Goal: Book appointment/travel/reservation

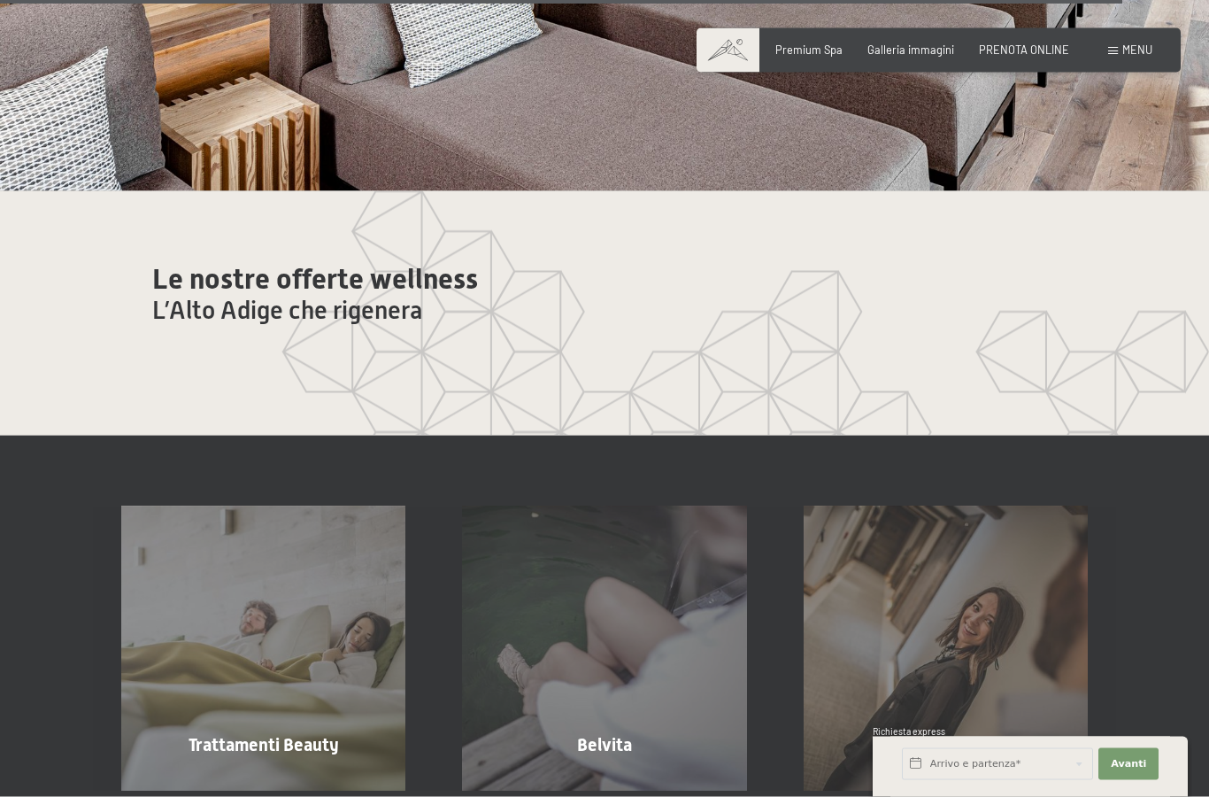
scroll to position [9105, 0]
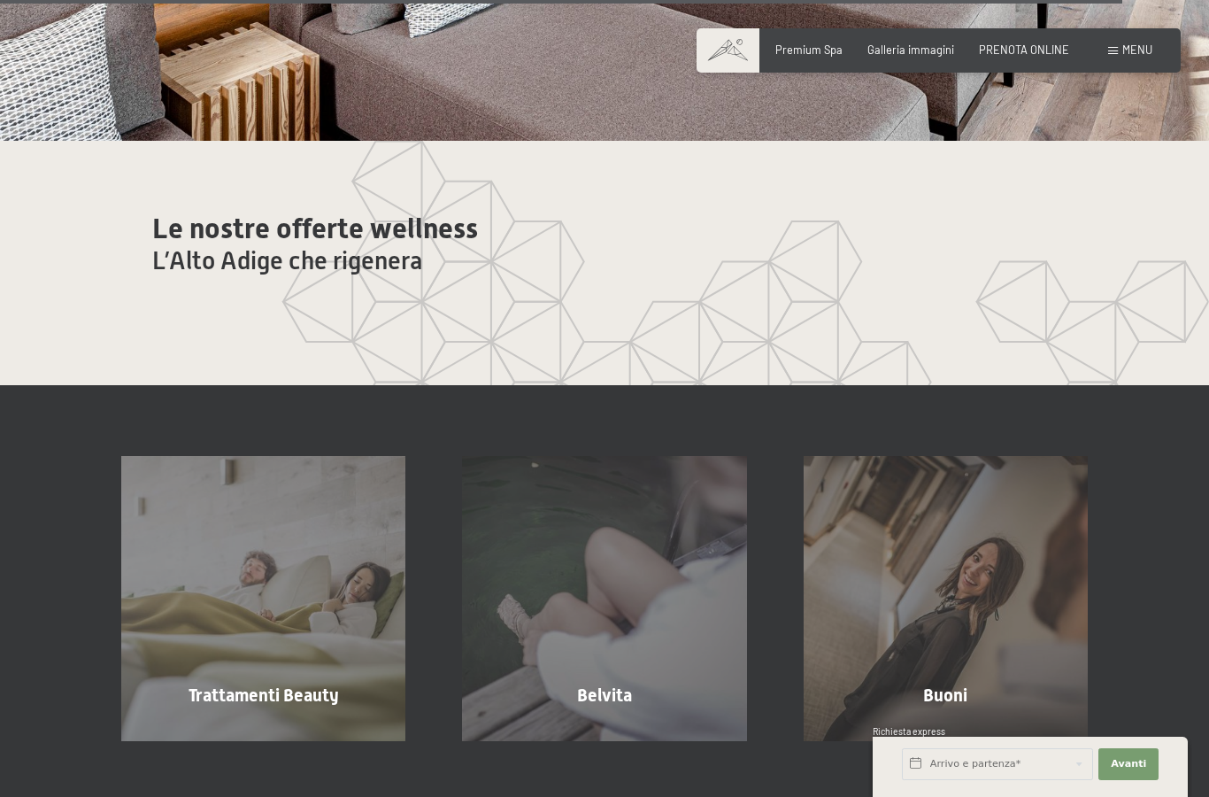
click at [347, 275] on span "L’Alto Adige che rigenera" at bounding box center [287, 260] width 270 height 29
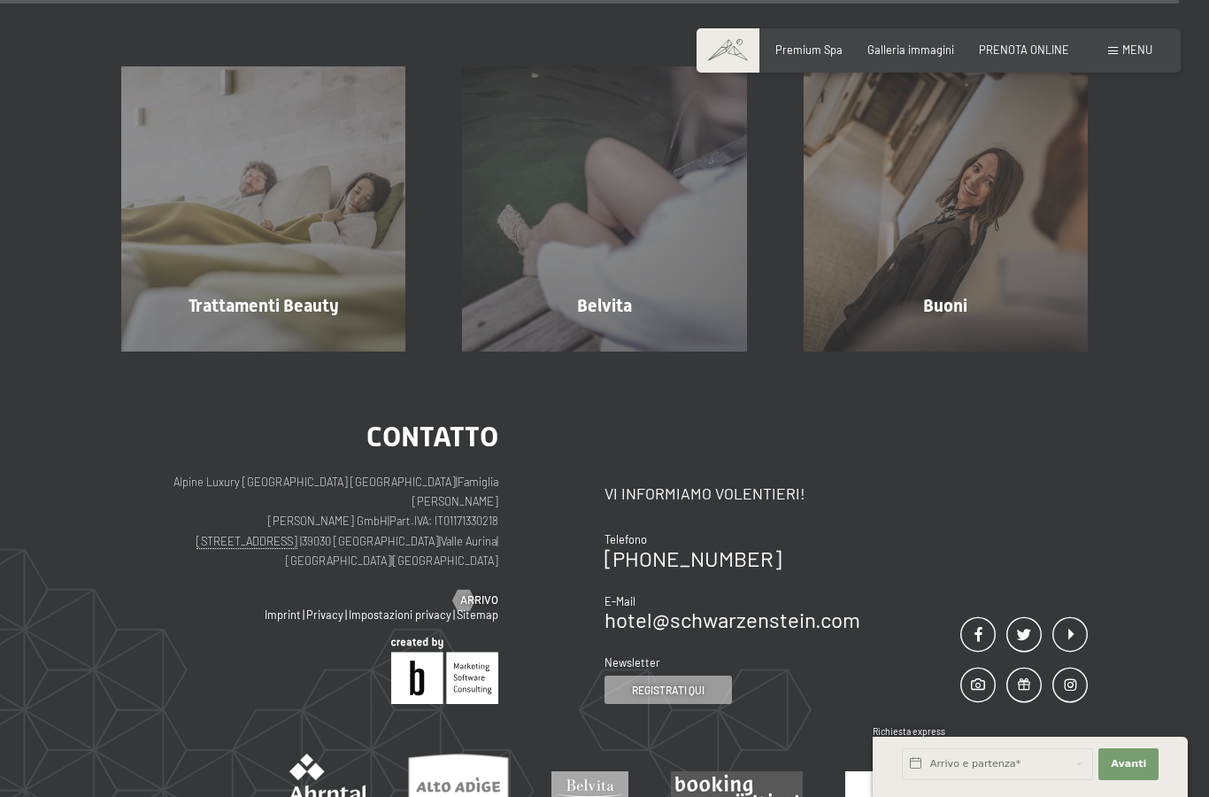
scroll to position [9496, 0]
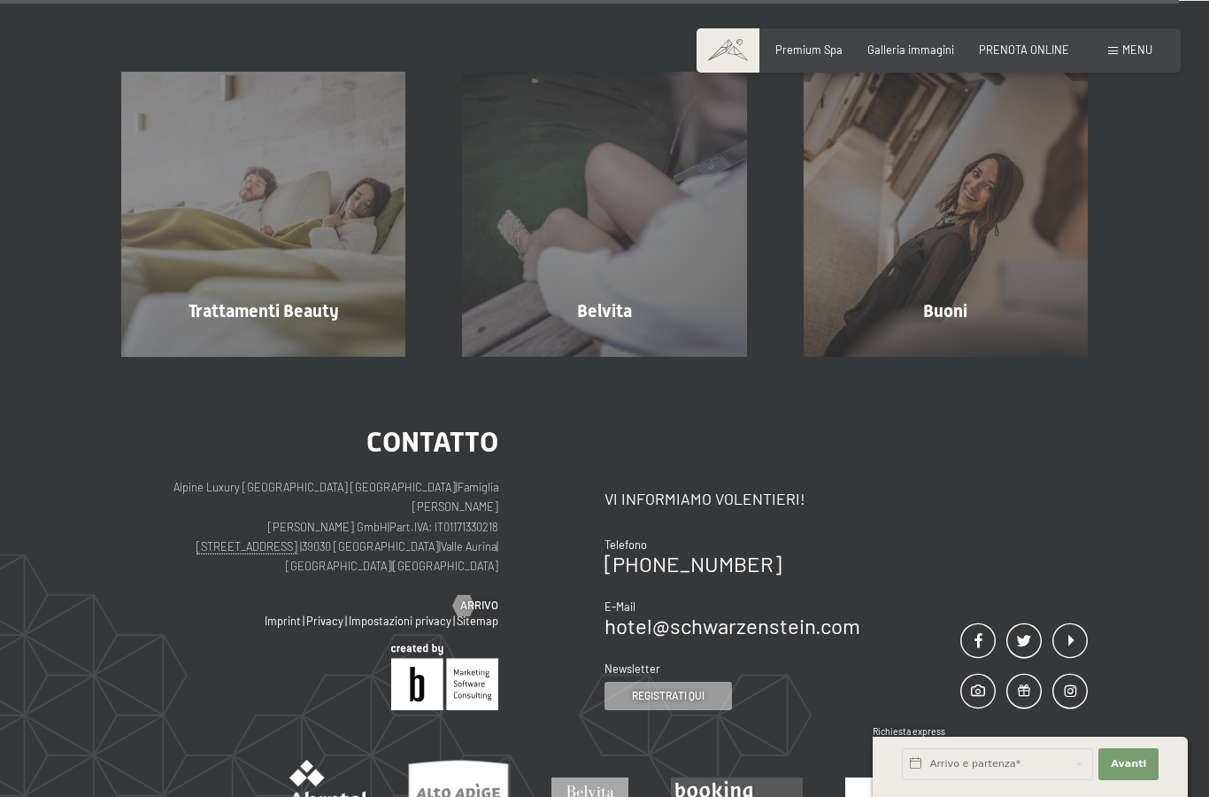
click at [299, 356] on div "Trattamenti Beauty mostra altro" at bounding box center [263, 214] width 341 height 284
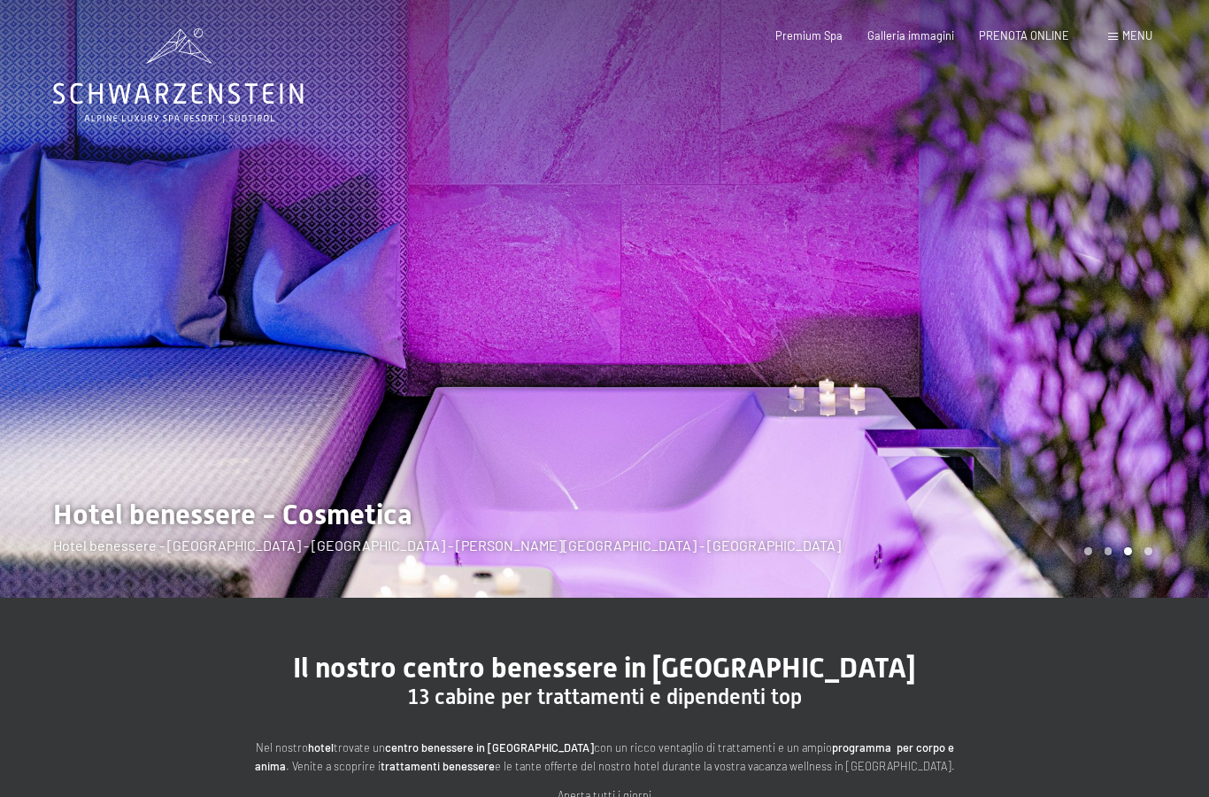
click at [1037, 38] on span "PRENOTA ONLINE" at bounding box center [1024, 35] width 90 height 14
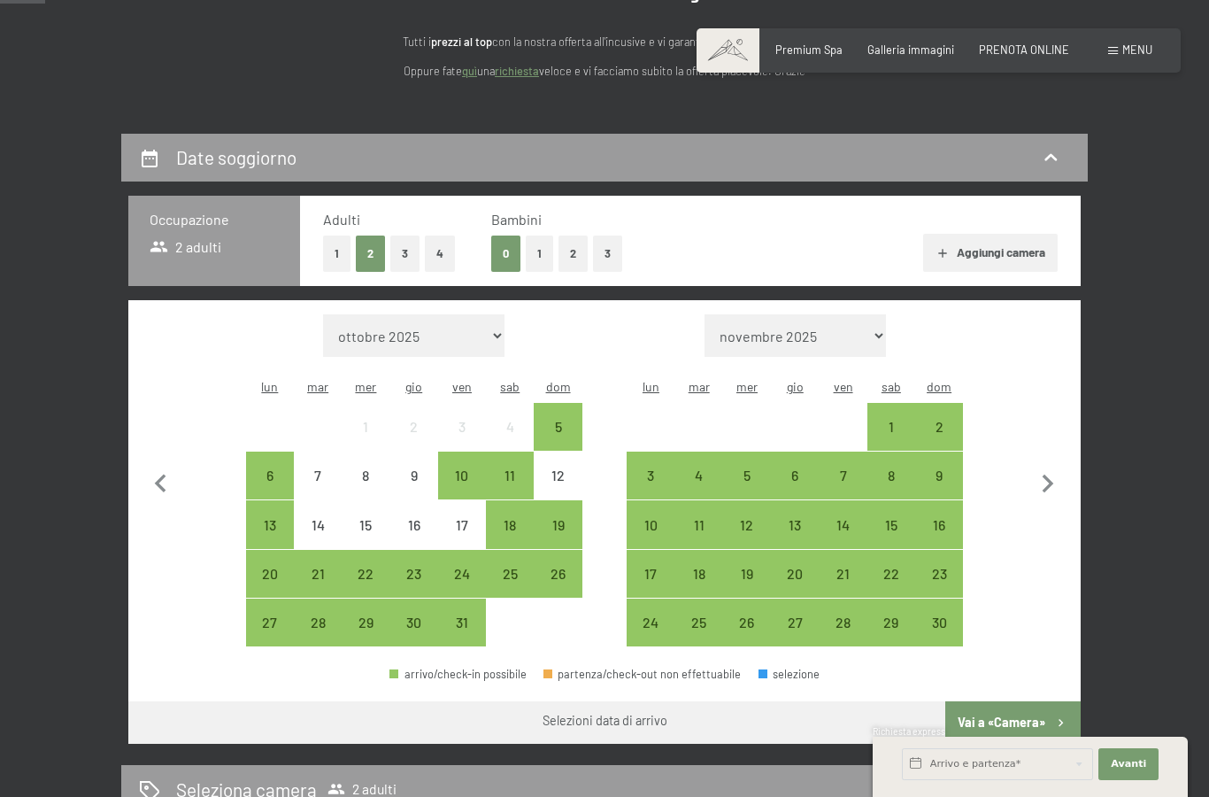
scroll to position [218, 0]
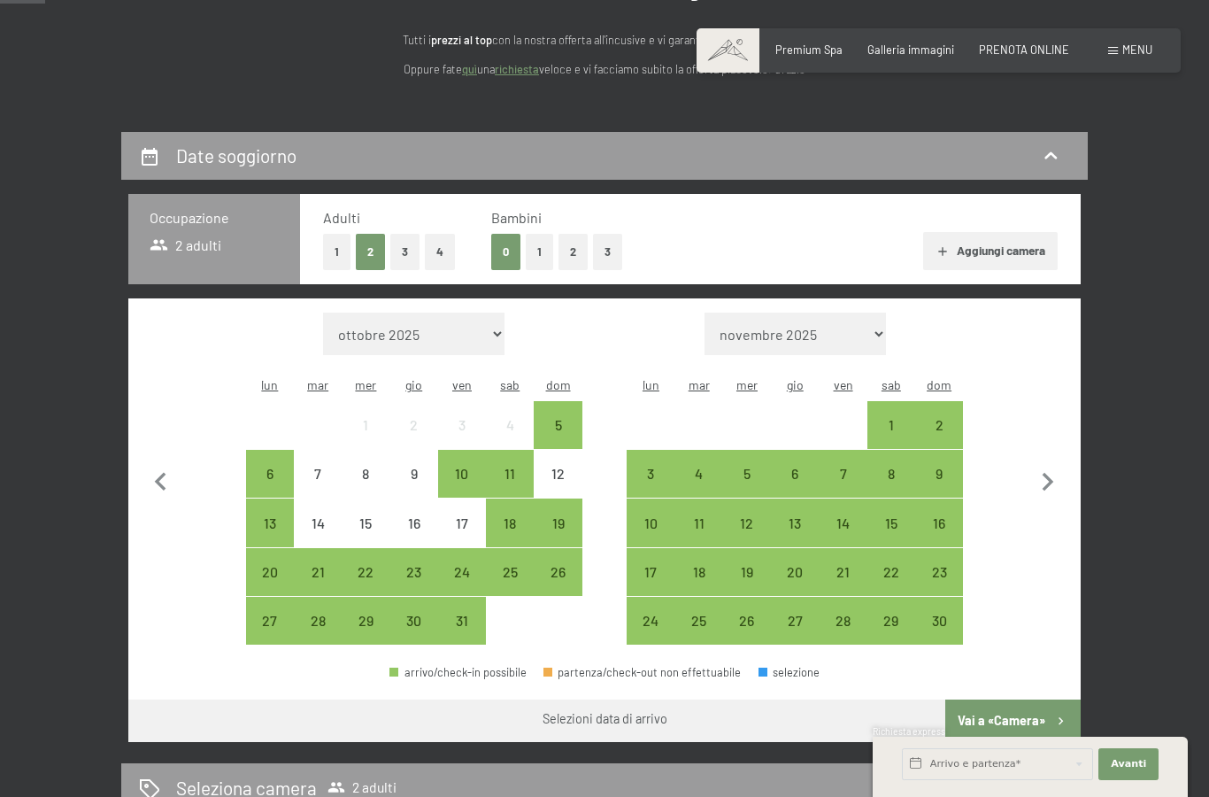
click at [846, 401] on div at bounding box center [843, 425] width 48 height 48
click at [460, 614] on div "31" at bounding box center [462, 636] width 44 height 44
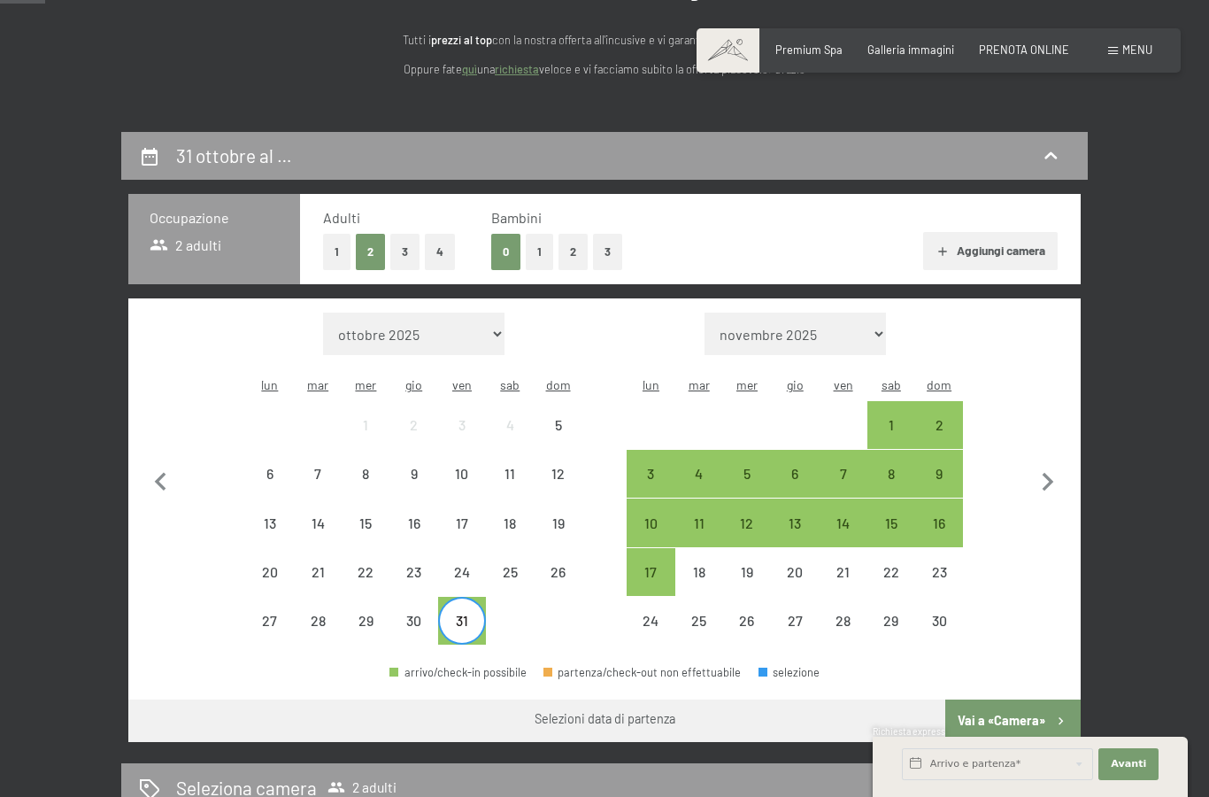
click at [668, 667] on div "partenza/check-out non effettuabile" at bounding box center [643, 673] width 198 height 12
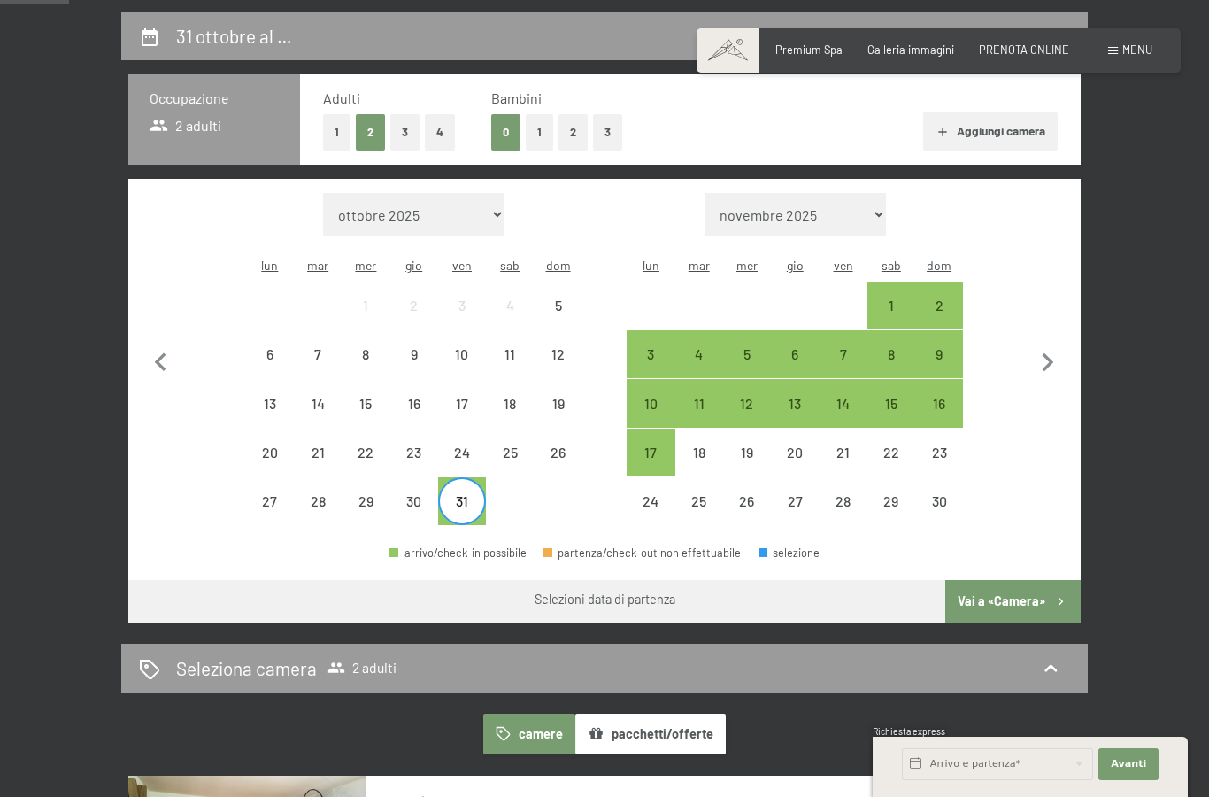
scroll to position [341, 0]
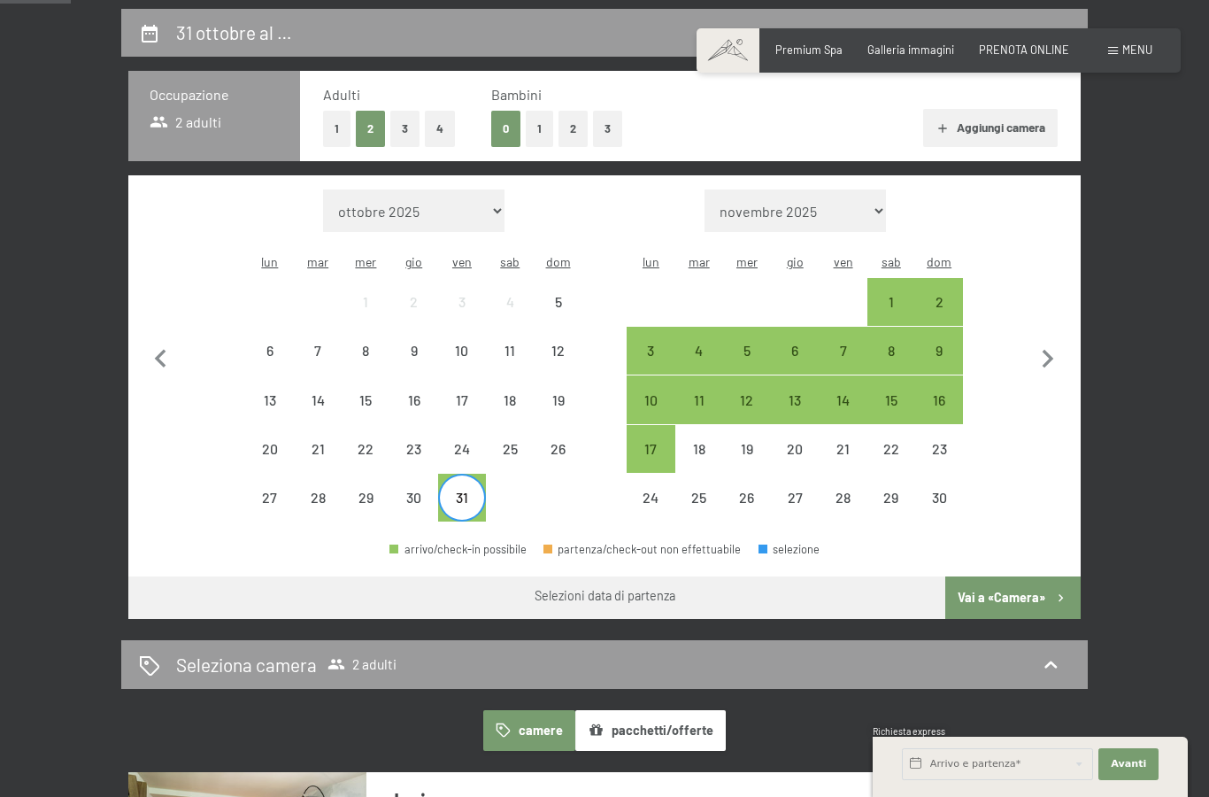
click at [931, 295] on div "2" at bounding box center [939, 317] width 44 height 44
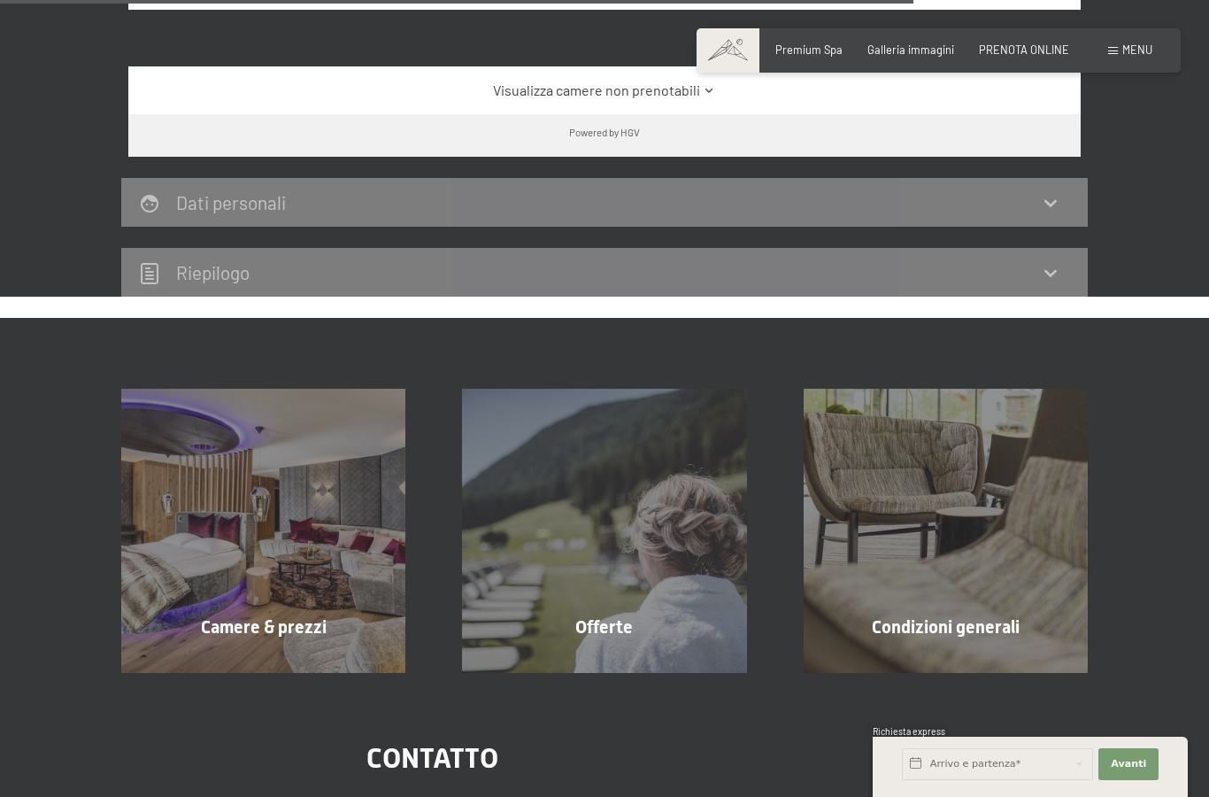
scroll to position [1535, 0]
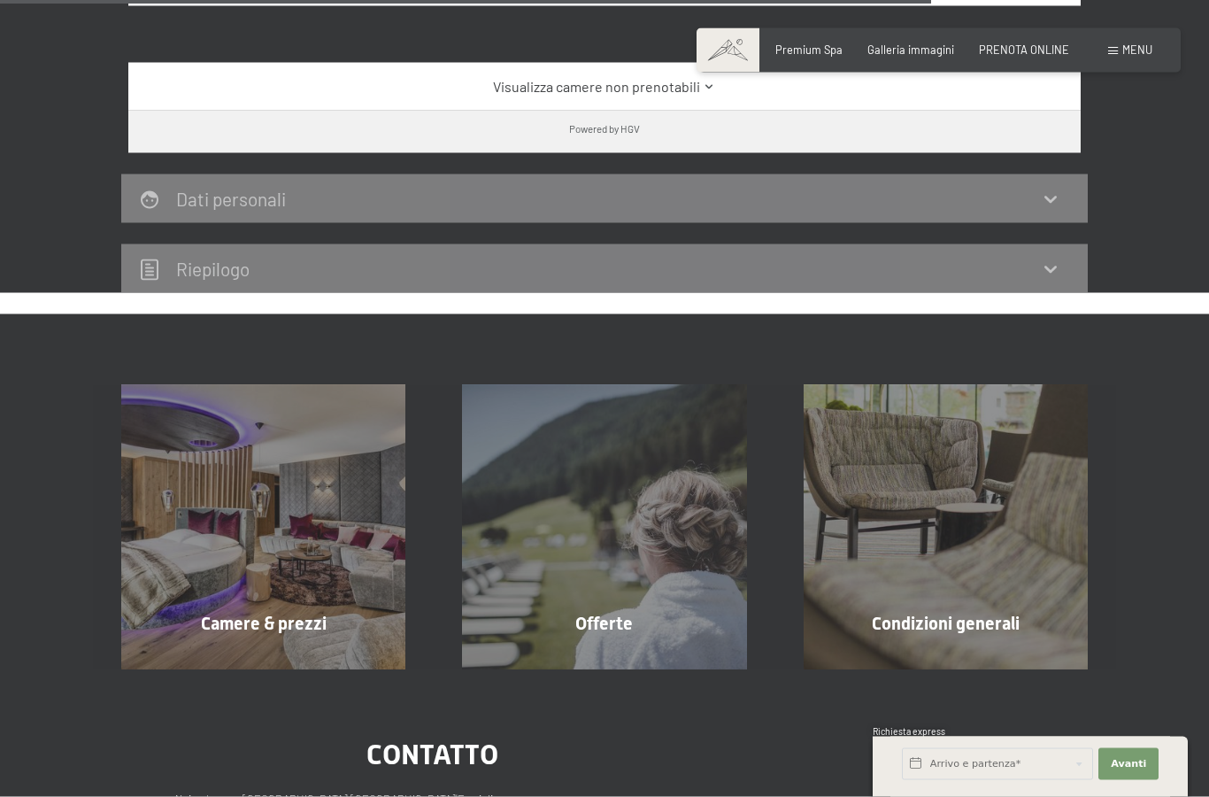
click at [382, 611] on div "Camere & prezzi" at bounding box center [263, 623] width 341 height 25
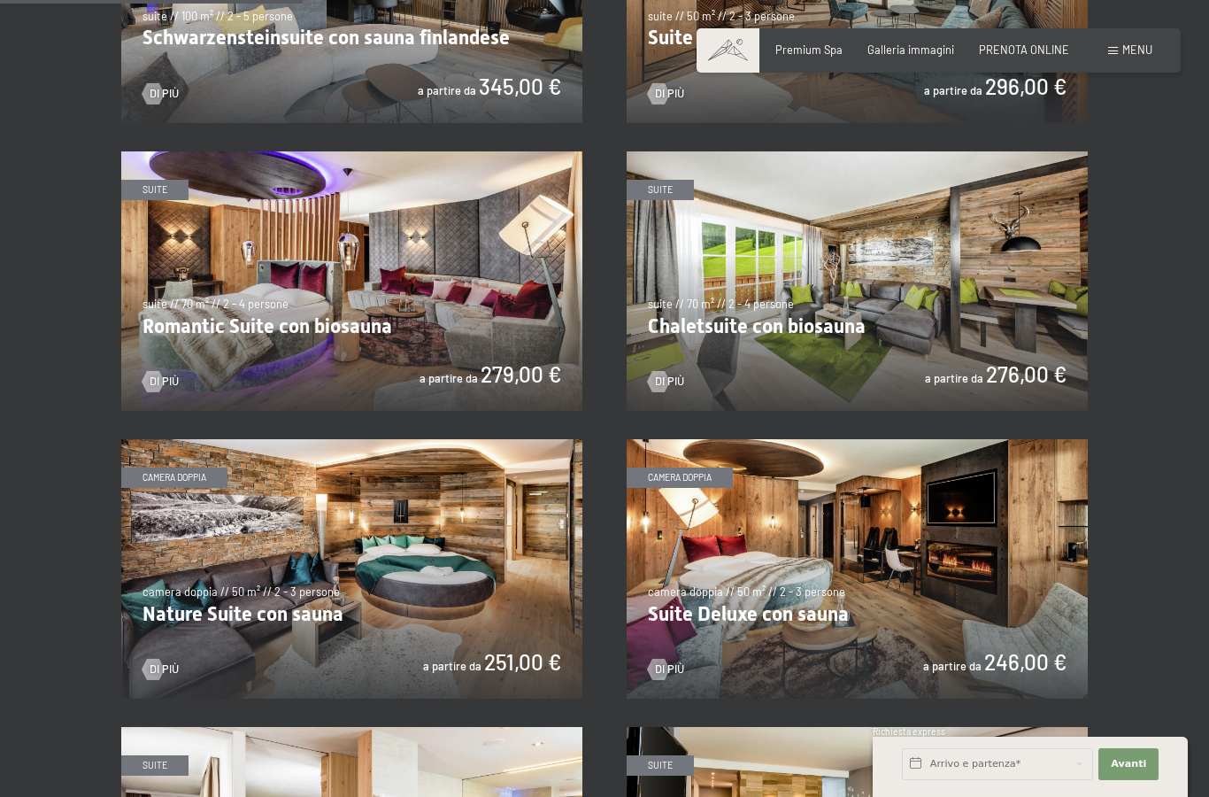
scroll to position [1076, 0]
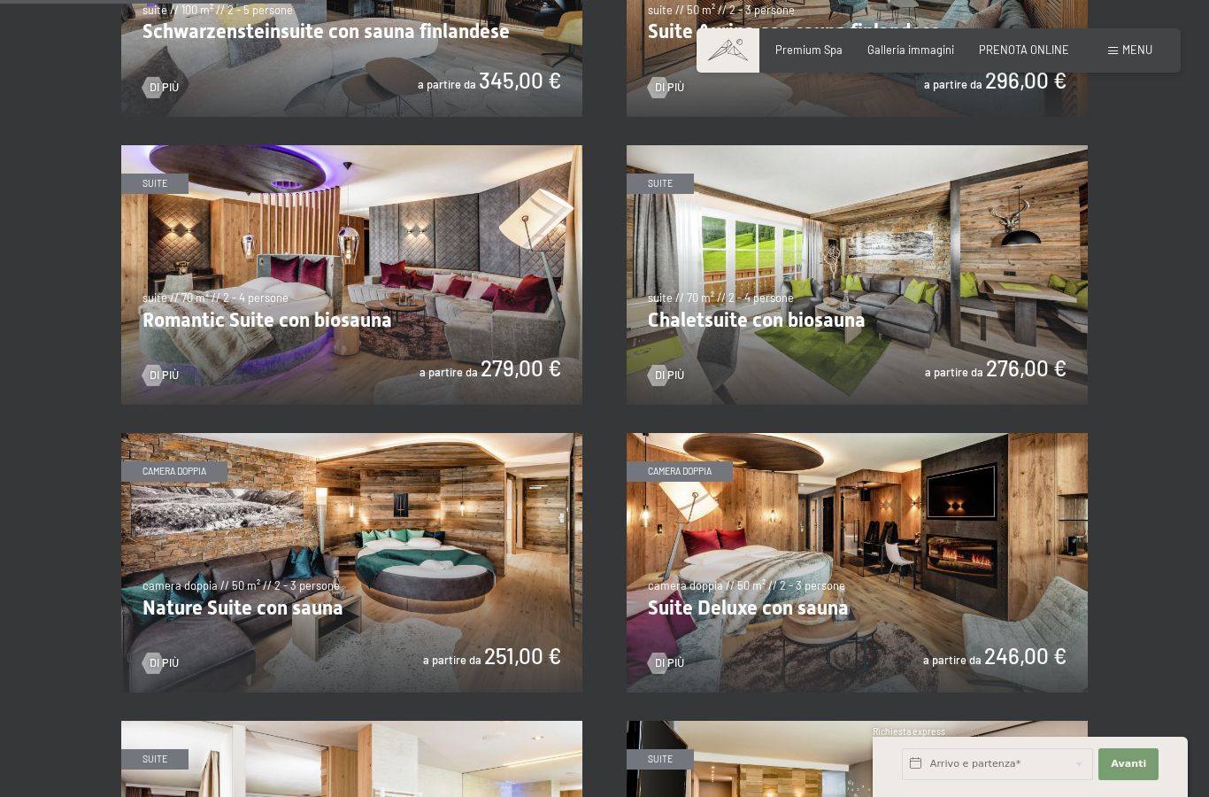
click at [518, 602] on img at bounding box center [351, 562] width 461 height 259
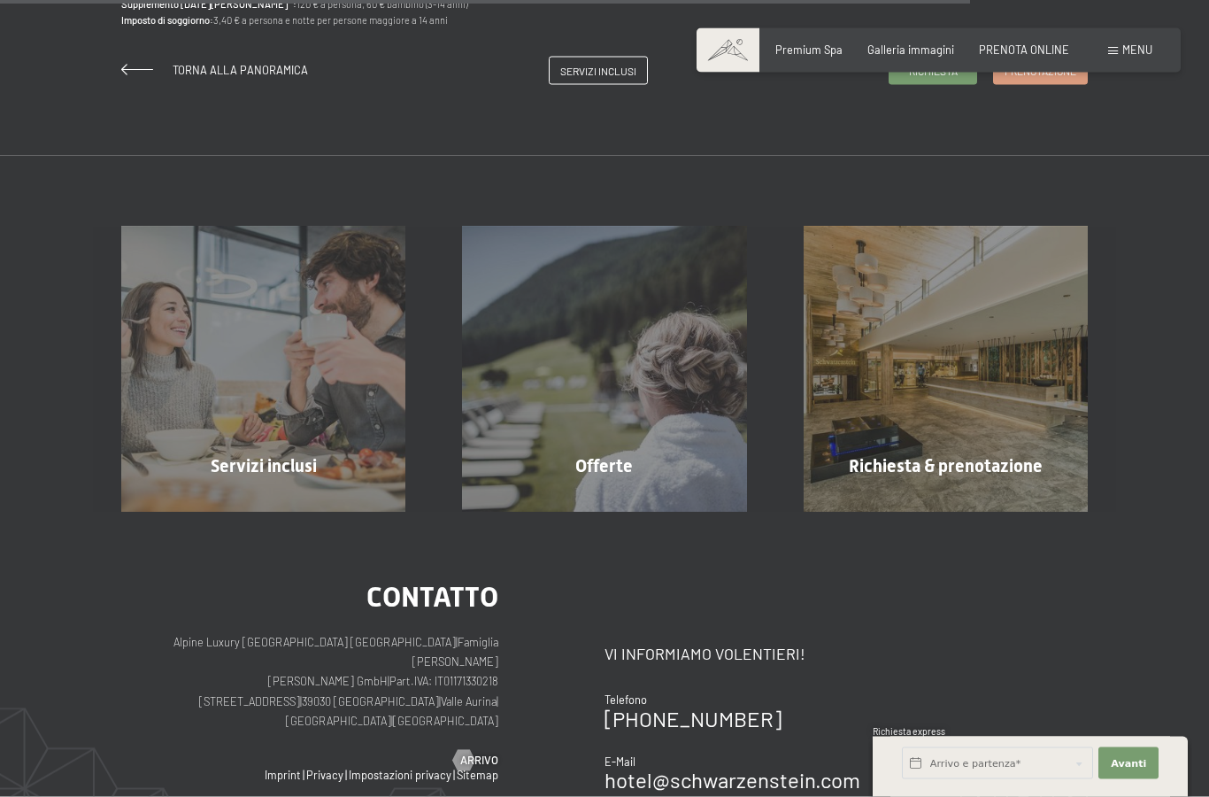
scroll to position [1520, 0]
